Goal: Task Accomplishment & Management: Manage account settings

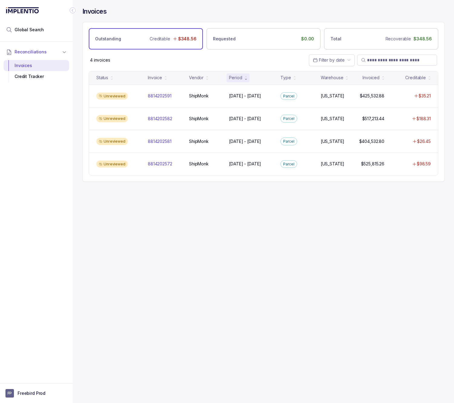
drag, startPoint x: 373, startPoint y: 186, endPoint x: 315, endPoint y: 191, distance: 57.6
click at [372, 186] on div "Invoices Outstanding Creditable $348.56 Requested $0.00 Total Recoverable $348.…" at bounding box center [263, 94] width 363 height 189
click at [50, 387] on aside "FP Freebird Prod" at bounding box center [36, 393] width 73 height 20
click at [37, 394] on p "Freebird Prod" at bounding box center [32, 393] width 28 height 6
click at [37, 382] on p "Logout" at bounding box center [40, 380] width 50 height 6
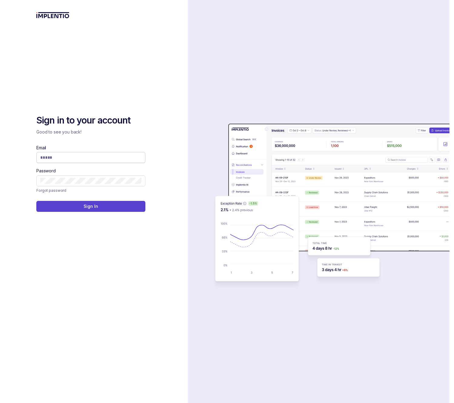
click at [106, 159] on input "Email" at bounding box center [90, 157] width 101 height 6
type input "*"
click at [107, 156] on input "*" at bounding box center [88, 157] width 97 height 6
type input "**********"
